Goal: Transaction & Acquisition: Purchase product/service

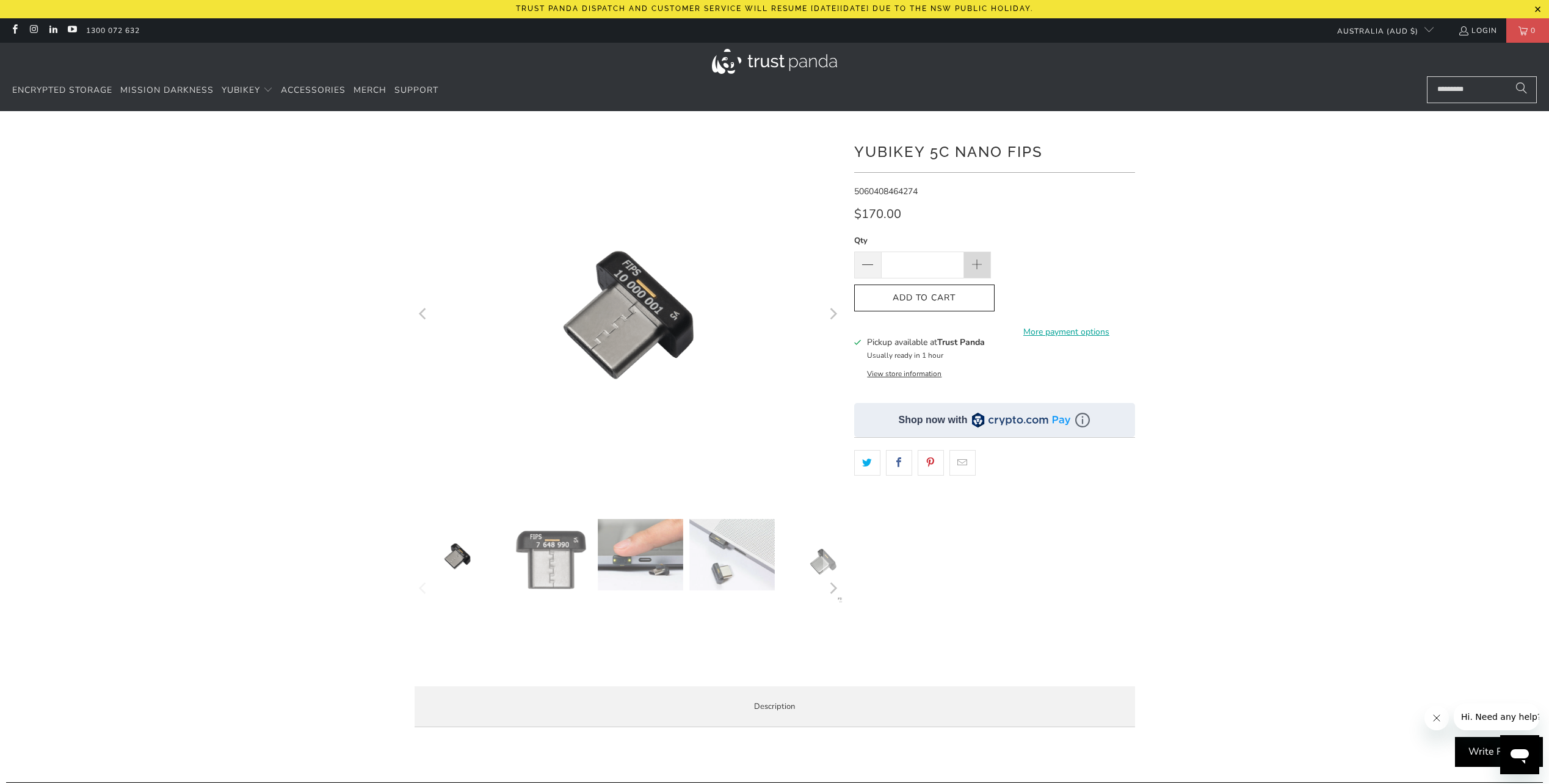
click at [976, 264] on span at bounding box center [977, 265] width 13 height 13
click at [870, 269] on span at bounding box center [867, 265] width 14 height 14
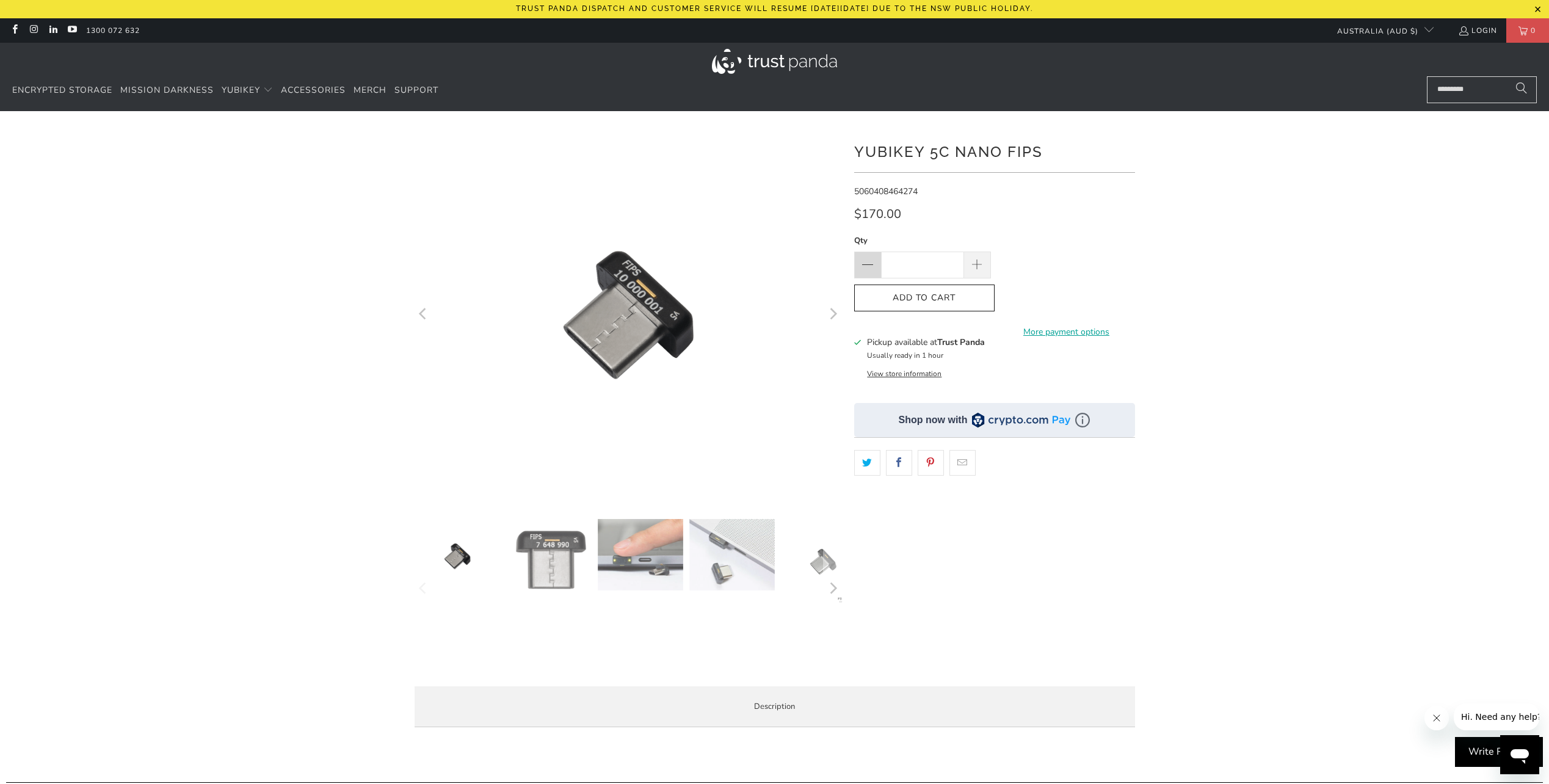
click at [870, 269] on span at bounding box center [867, 265] width 14 height 14
type input "*"
click at [870, 269] on span at bounding box center [867, 265] width 14 height 14
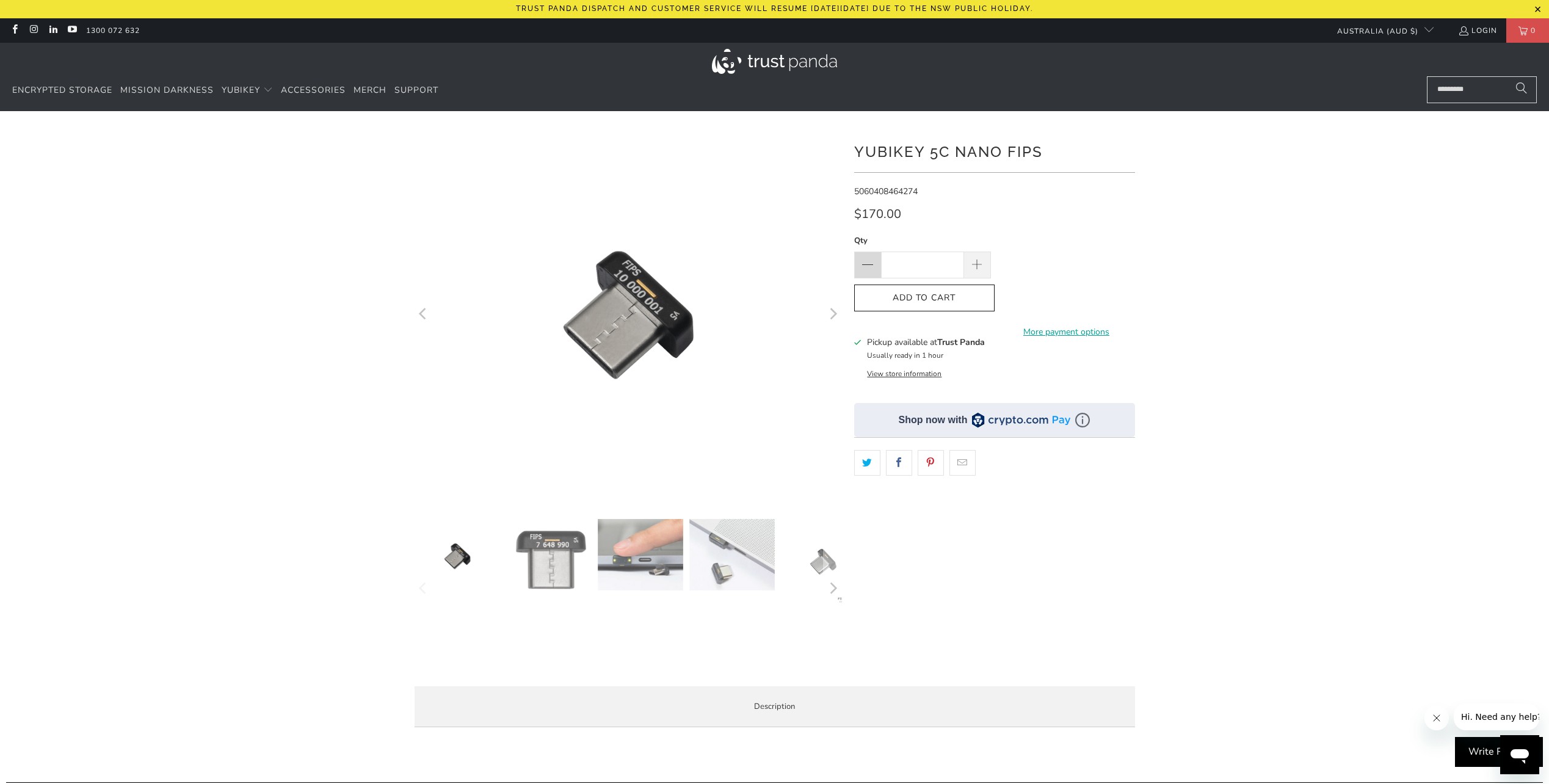
click at [870, 269] on span at bounding box center [867, 265] width 14 height 14
click at [1201, 207] on div at bounding box center [774, 433] width 1549 height 608
